Goal: Task Accomplishment & Management: Complete application form

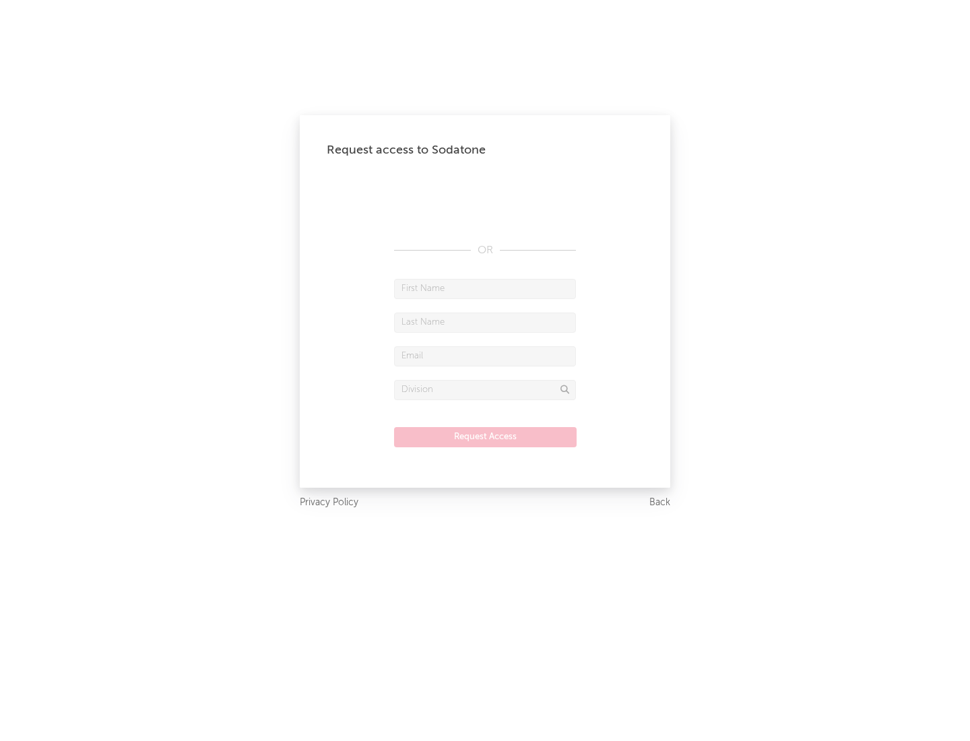
click at [485, 288] on input "text" at bounding box center [485, 289] width 182 height 20
type input "[PERSON_NAME]"
click at [485, 322] on input "text" at bounding box center [485, 323] width 182 height 20
type input "[PERSON_NAME]"
click at [485, 356] on input "text" at bounding box center [485, 356] width 182 height 20
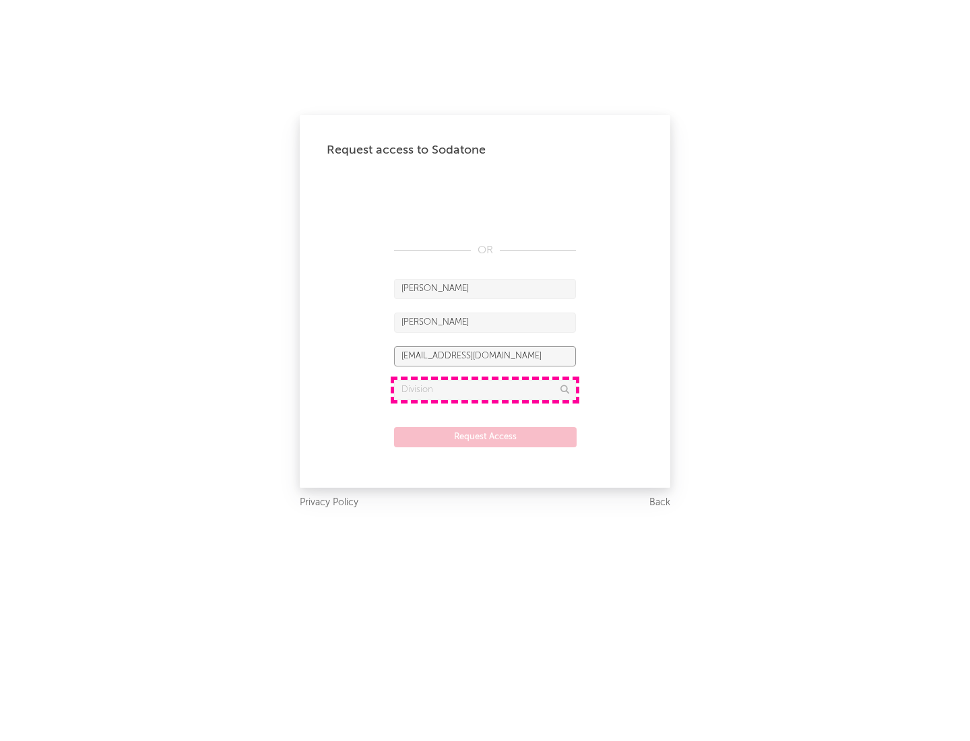
type input "[EMAIL_ADDRESS][DOMAIN_NAME]"
click at [485, 389] on input "text" at bounding box center [485, 390] width 182 height 20
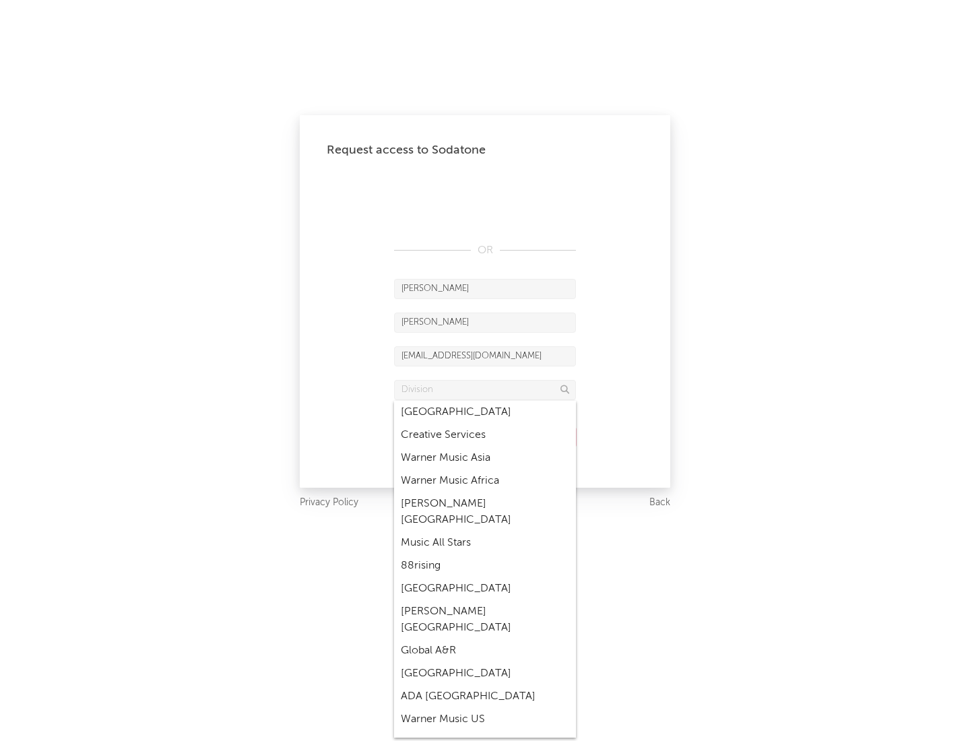
click at [485, 532] on div "Music All Stars" at bounding box center [485, 543] width 182 height 23
type input "Music All Stars"
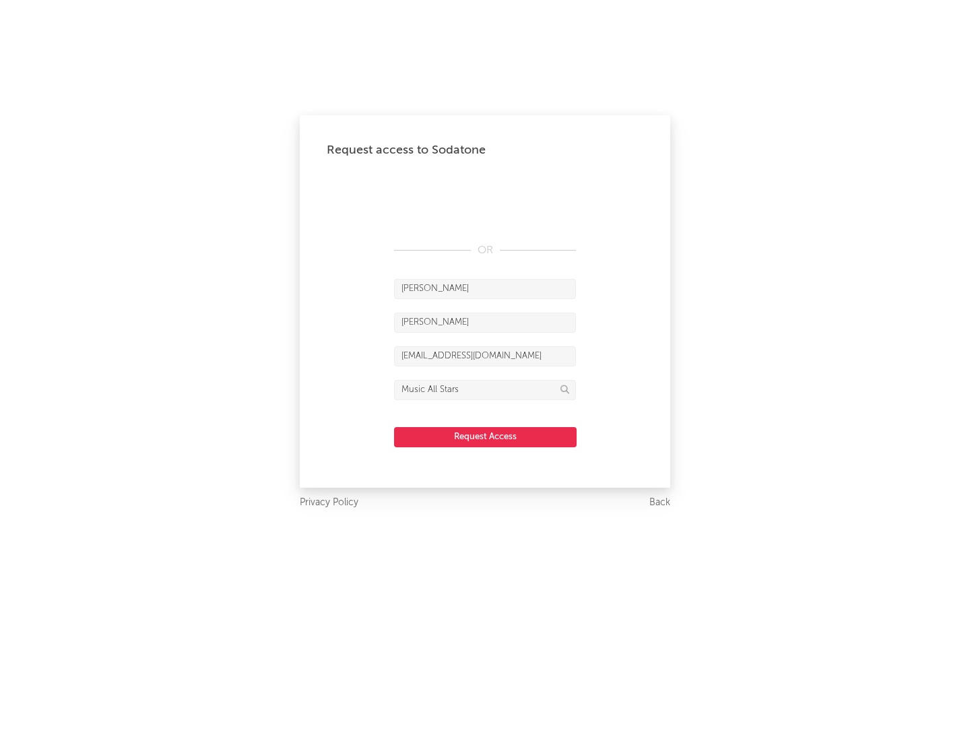
click at [485, 437] on button "Request Access" at bounding box center [485, 437] width 183 height 20
